Goal: Navigation & Orientation: Find specific page/section

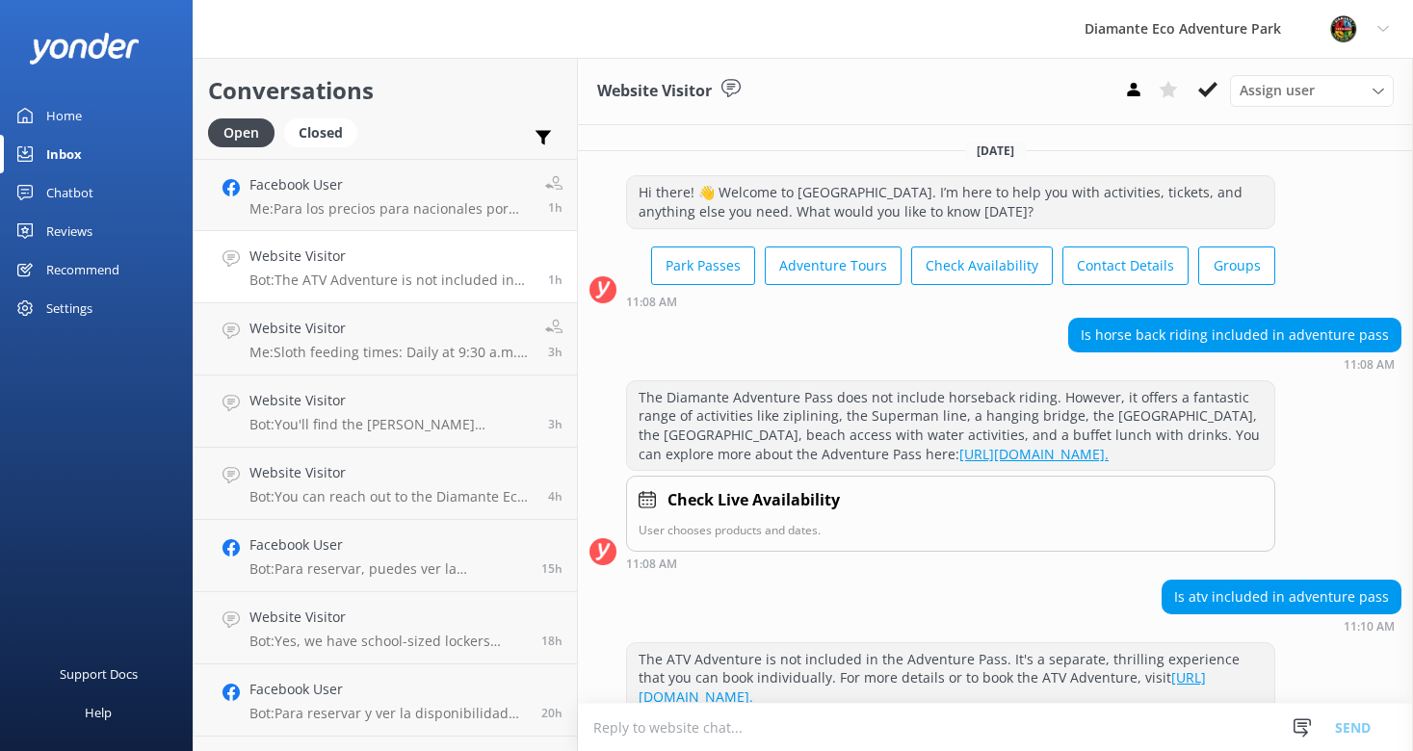
scroll to position [137, 0]
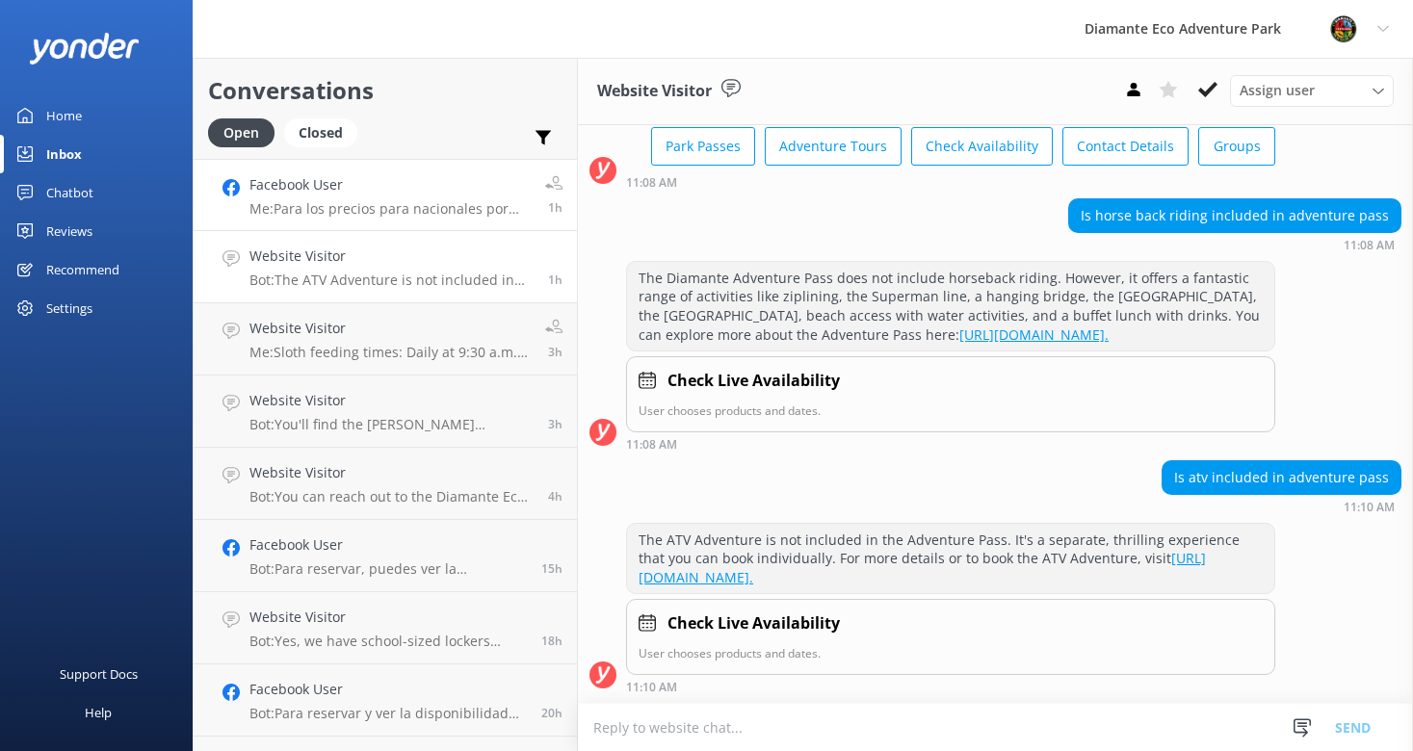
click at [327, 202] on p "Me: Para los precios para nacionales por favor escribenos por WhatsApp al 86822…" at bounding box center [389, 208] width 281 height 17
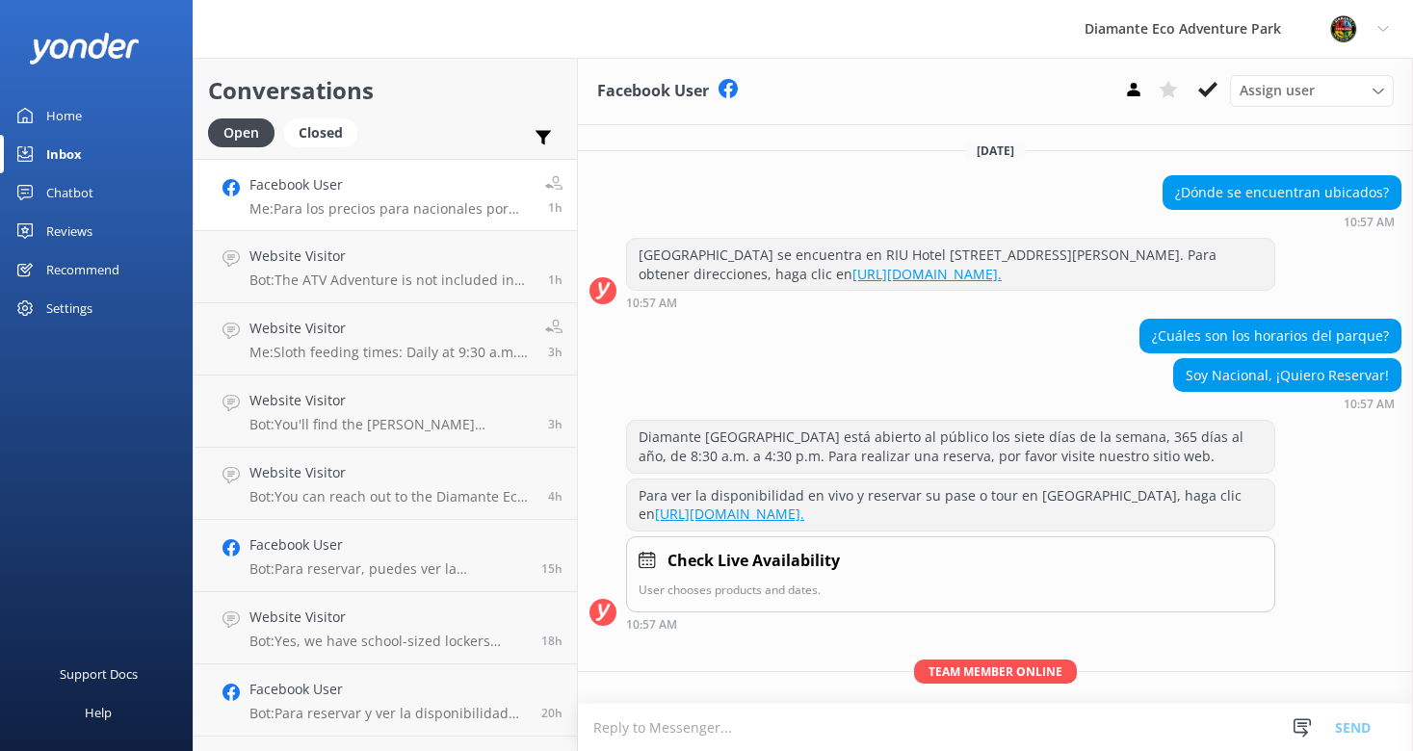
scroll to position [99, 0]
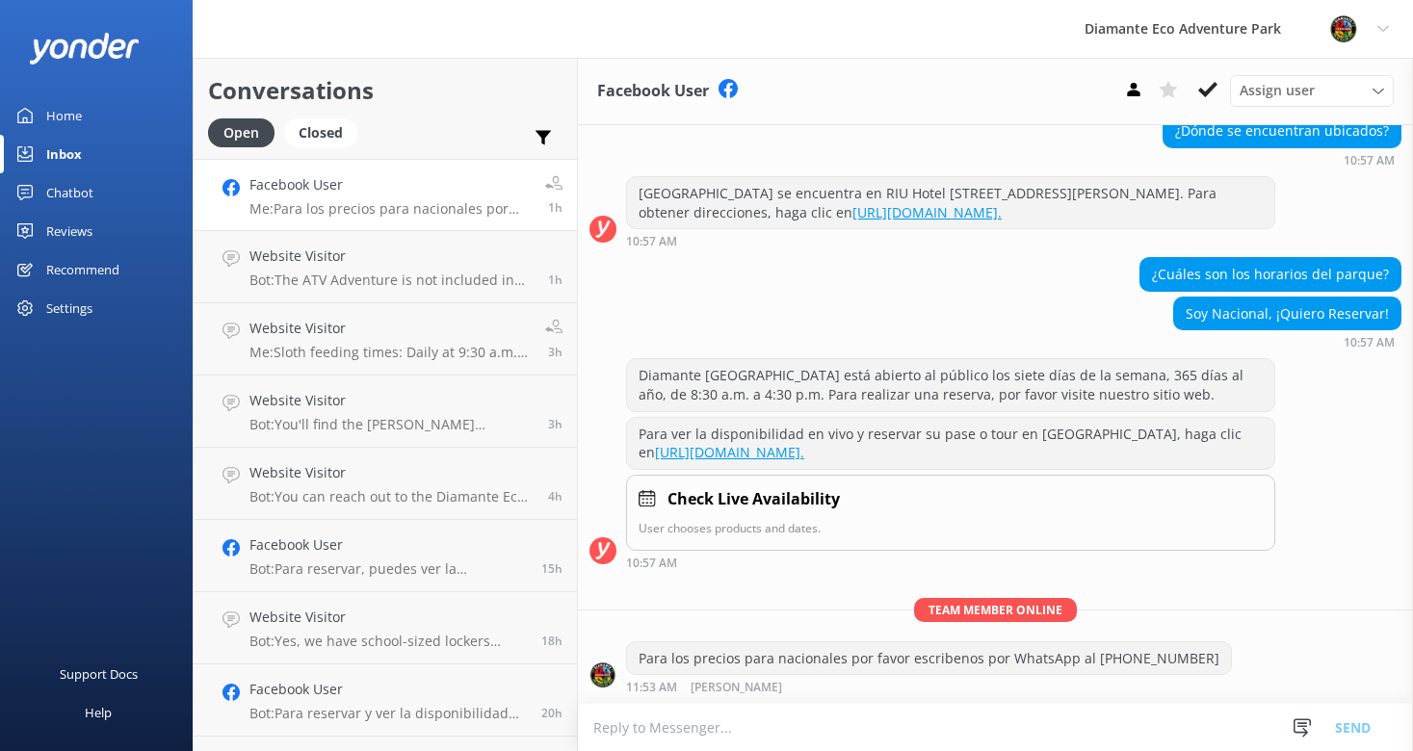
click at [82, 117] on link "Home" at bounding box center [96, 115] width 193 height 39
